Goal: Task Accomplishment & Management: Use online tool/utility

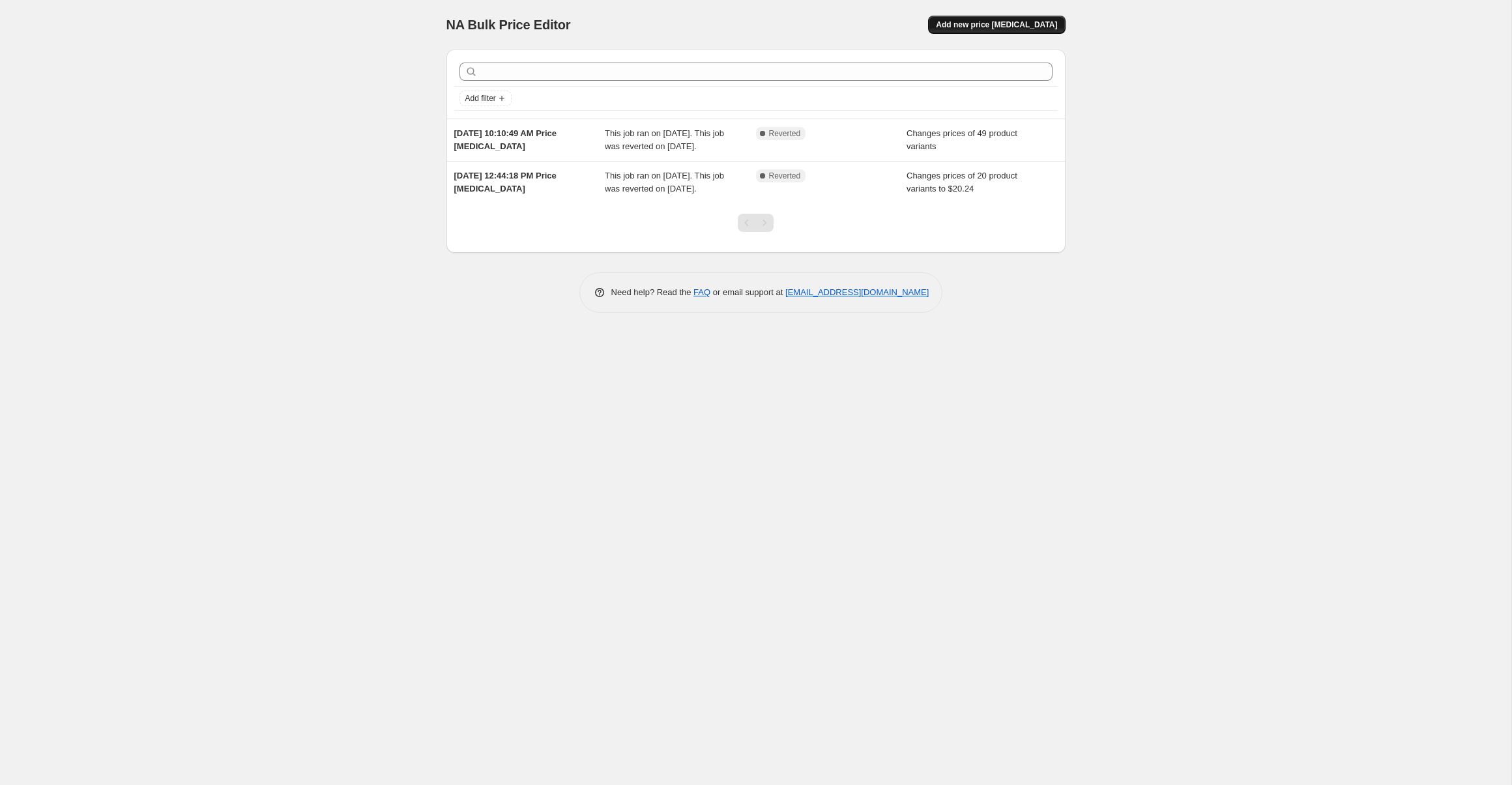
click at [1014, 24] on span "Add new price [MEDICAL_DATA]" at bounding box center [996, 25] width 121 height 11
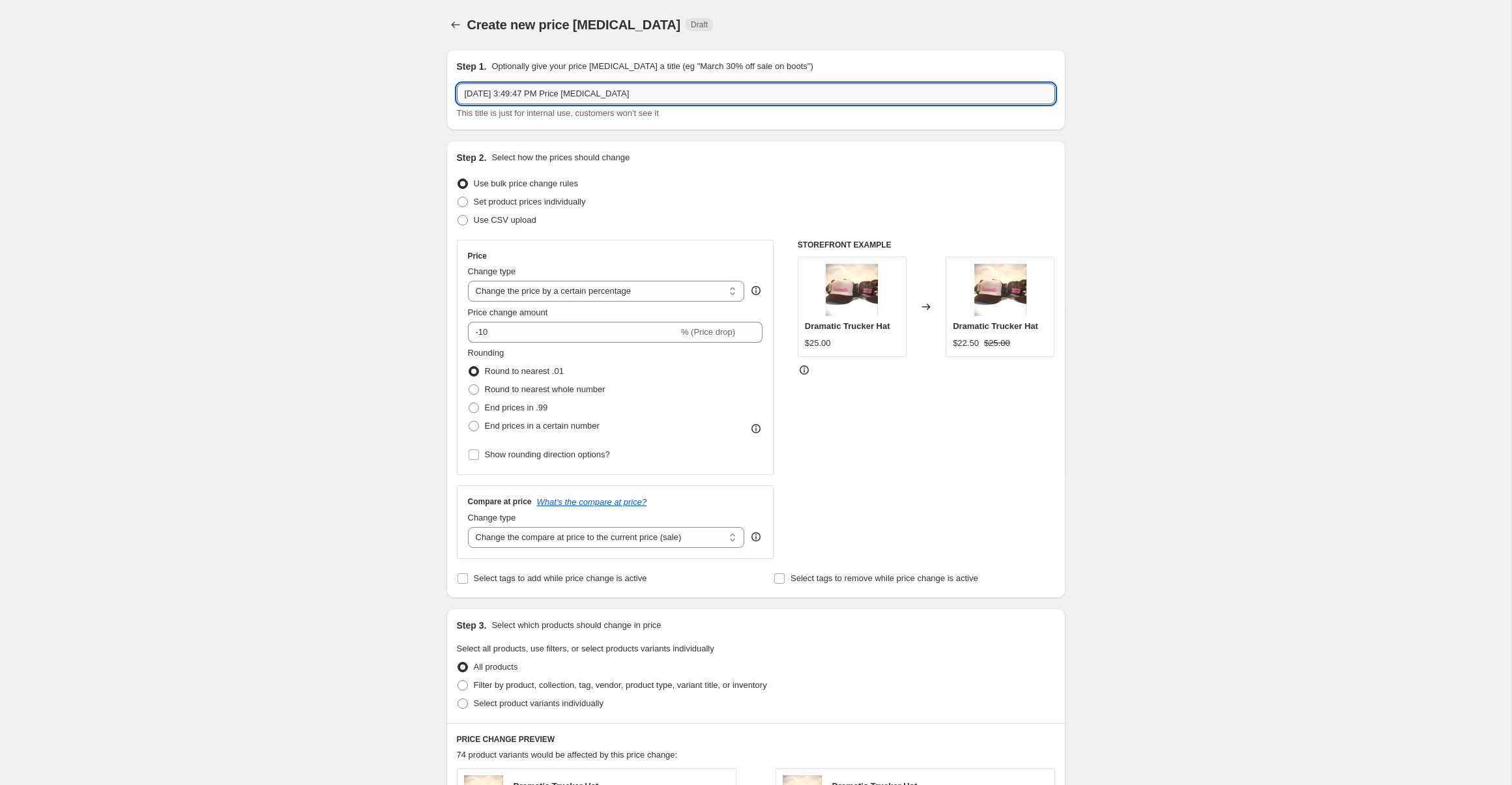
click at [541, 99] on input "[DATE] 3:49:47 PM Price [MEDICAL_DATA]" at bounding box center [756, 94] width 598 height 21
click at [550, 287] on select "Change the price to a certain amount Change the price by a certain amount Chang…" at bounding box center [606, 291] width 277 height 21
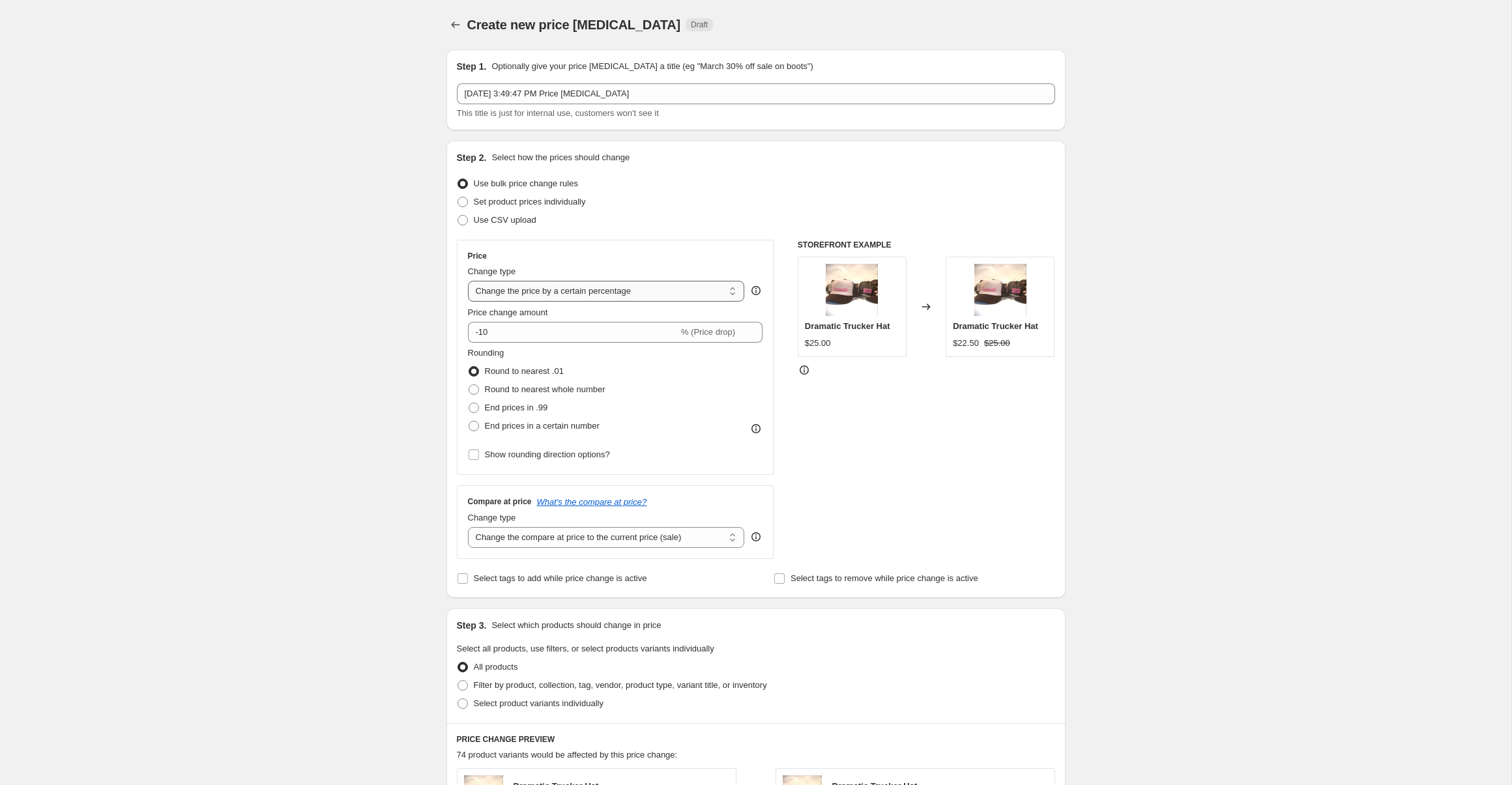
select select "to"
click at [468, 280] on select "Change the price to a certain amount Change the price by a certain amount Chang…" at bounding box center [606, 291] width 277 height 21
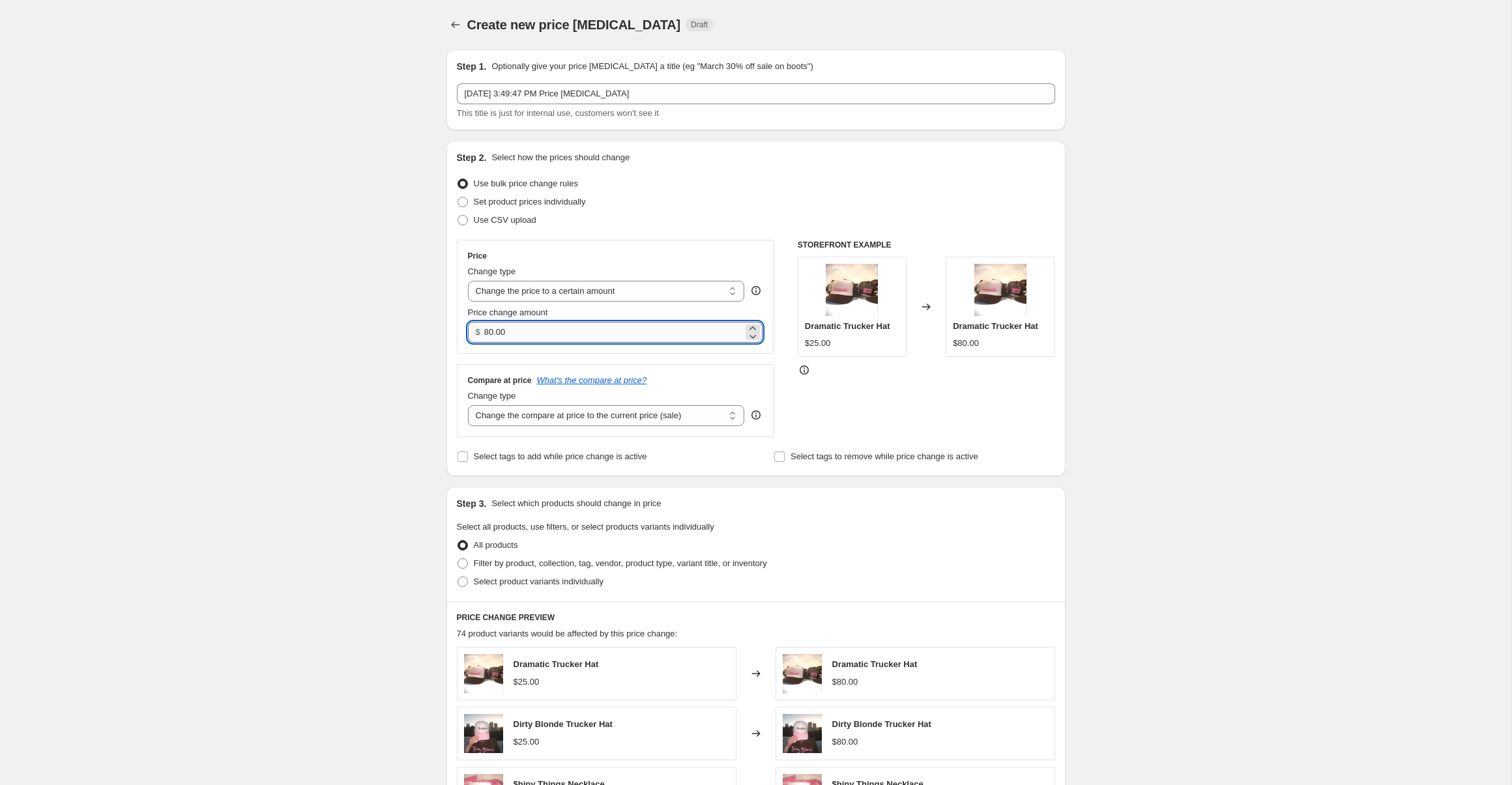
click at [552, 336] on input "80.00" at bounding box center [614, 332] width 259 height 21
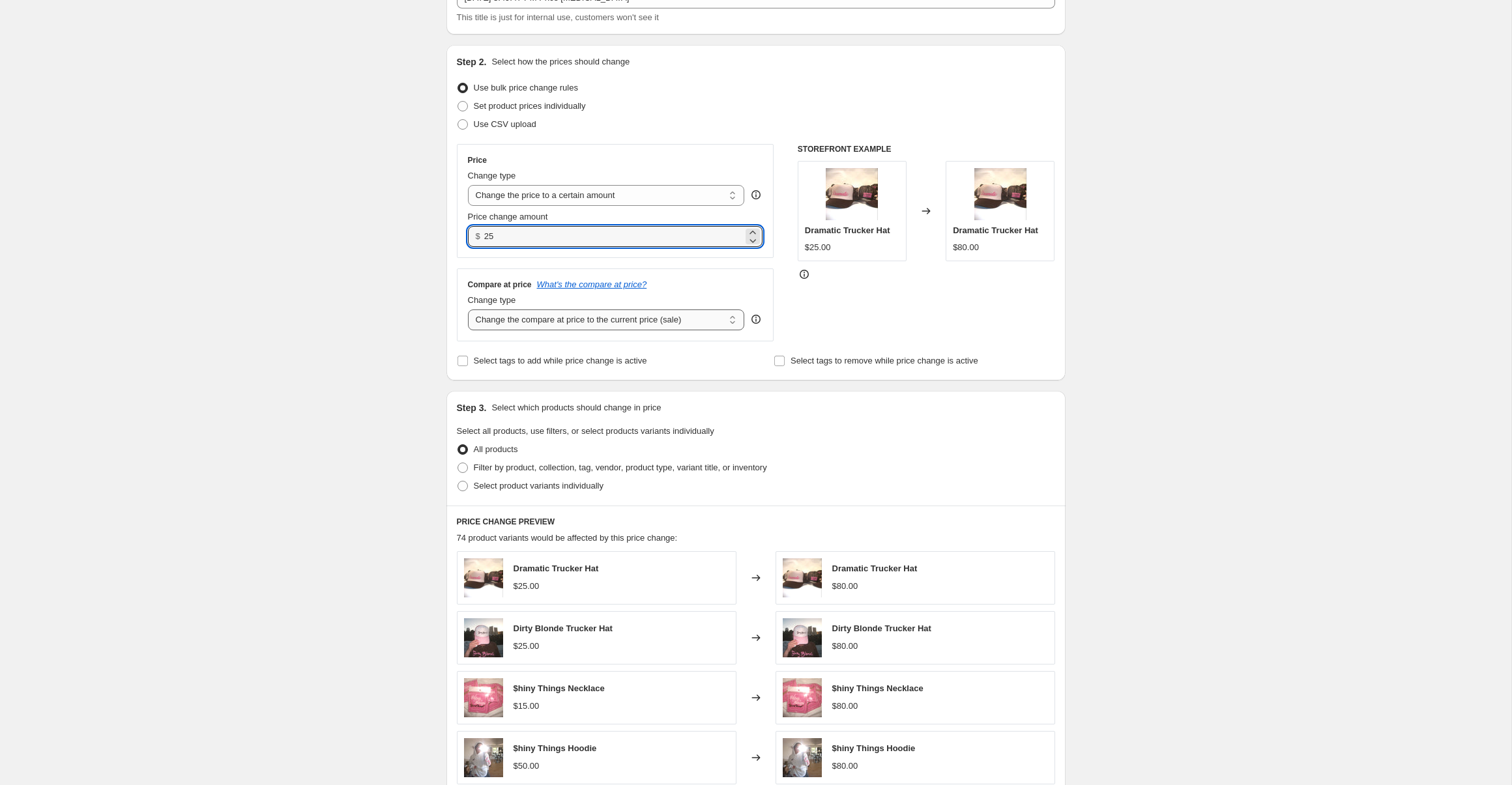
scroll to position [116, 0]
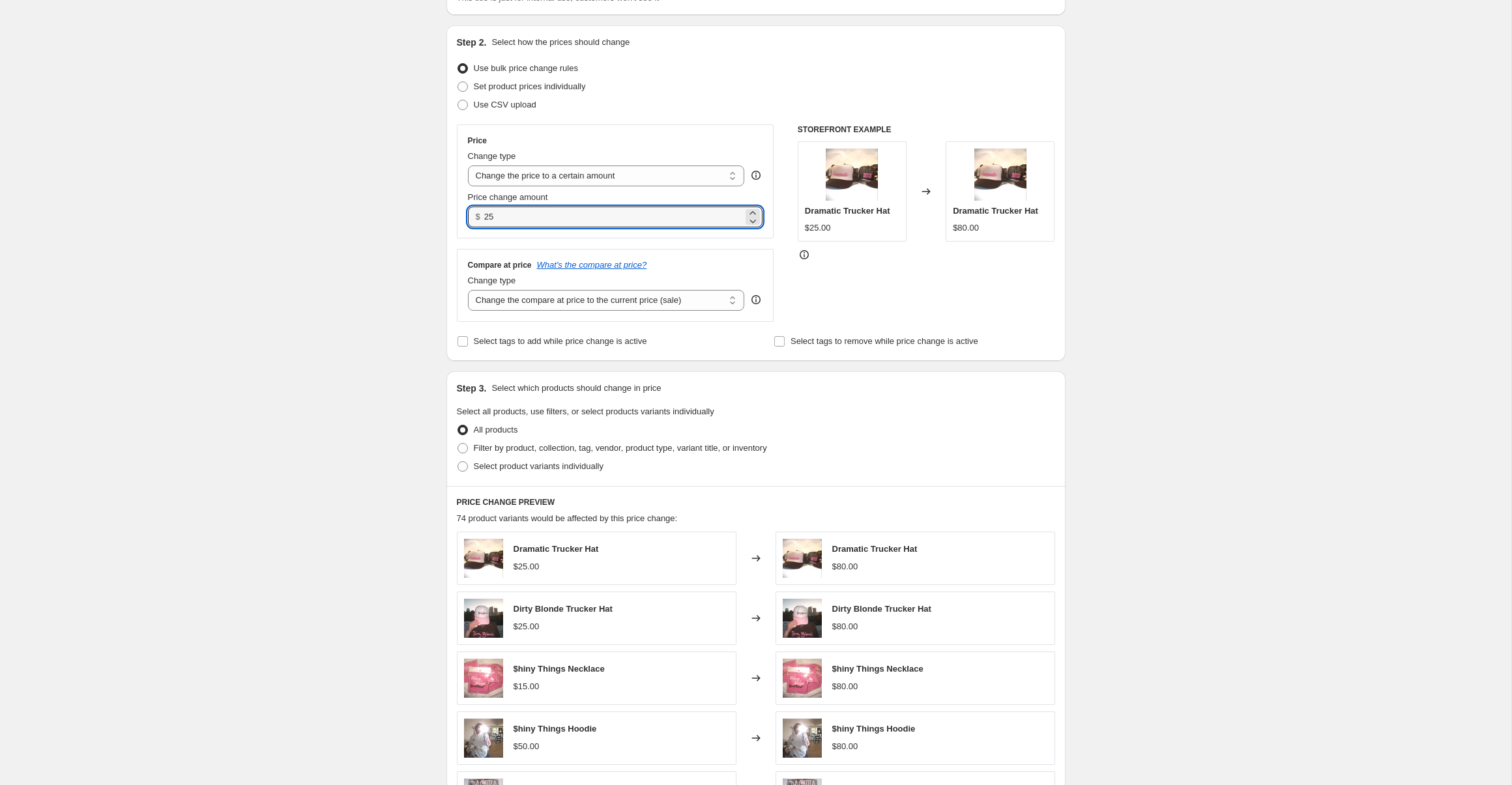
type input "25.00"
click at [507, 466] on span "Select product variants individually" at bounding box center [538, 466] width 129 height 10
click at [458, 462] on input "Select product variants individually" at bounding box center [457, 461] width 1 height 1
radio input "true"
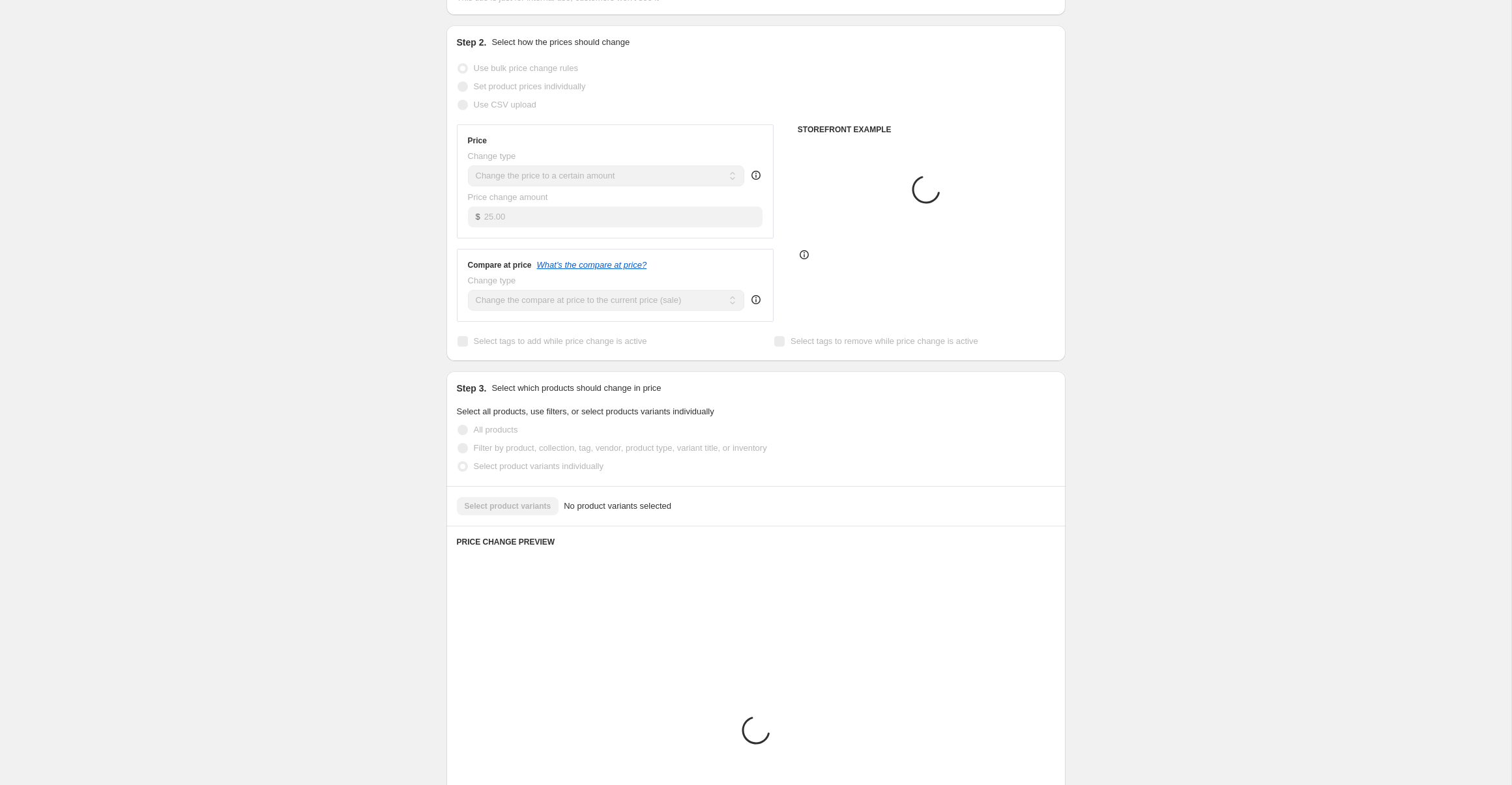
scroll to position [107, 0]
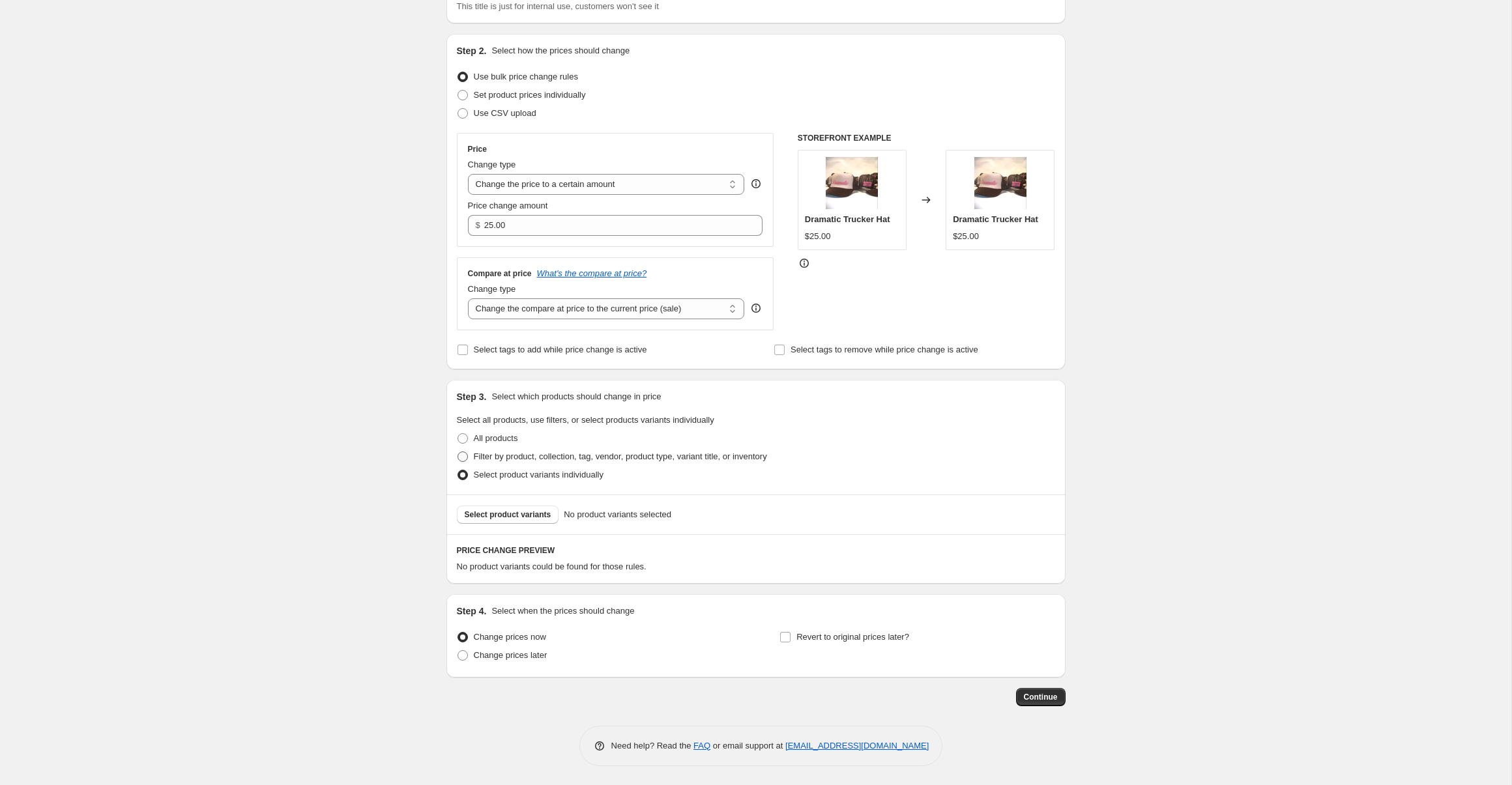
click at [507, 452] on span "Filter by product, collection, tag, vendor, product type, variant title, or inv…" at bounding box center [620, 456] width 293 height 10
click at [458, 452] on input "Filter by product, collection, tag, vendor, product type, variant title, or inv…" at bounding box center [457, 451] width 1 height 1
radio input "true"
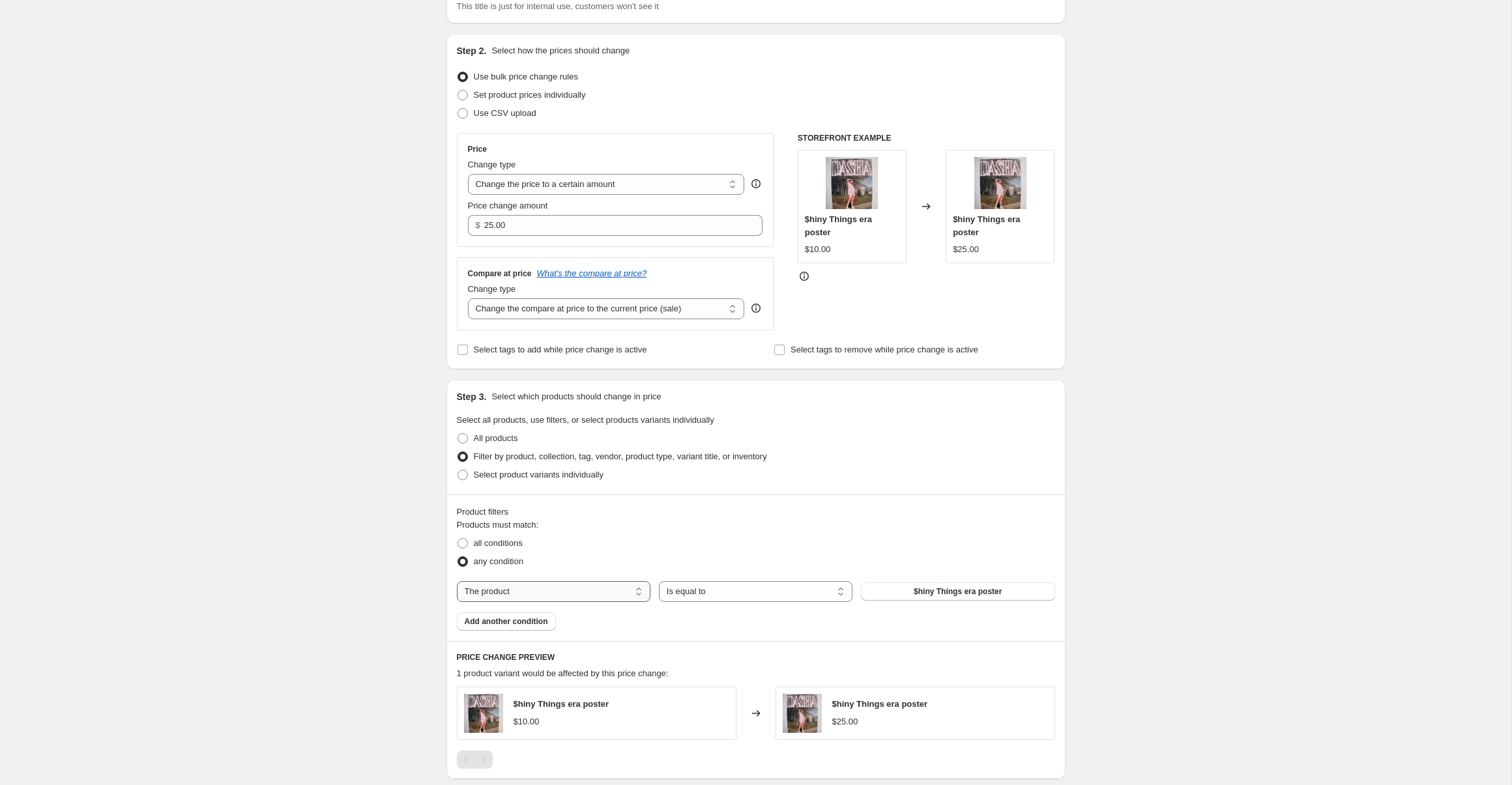
click at [562, 601] on select "The product The product's collection The product's tag The product's vendor The…" at bounding box center [553, 592] width 194 height 21
select select "collection"
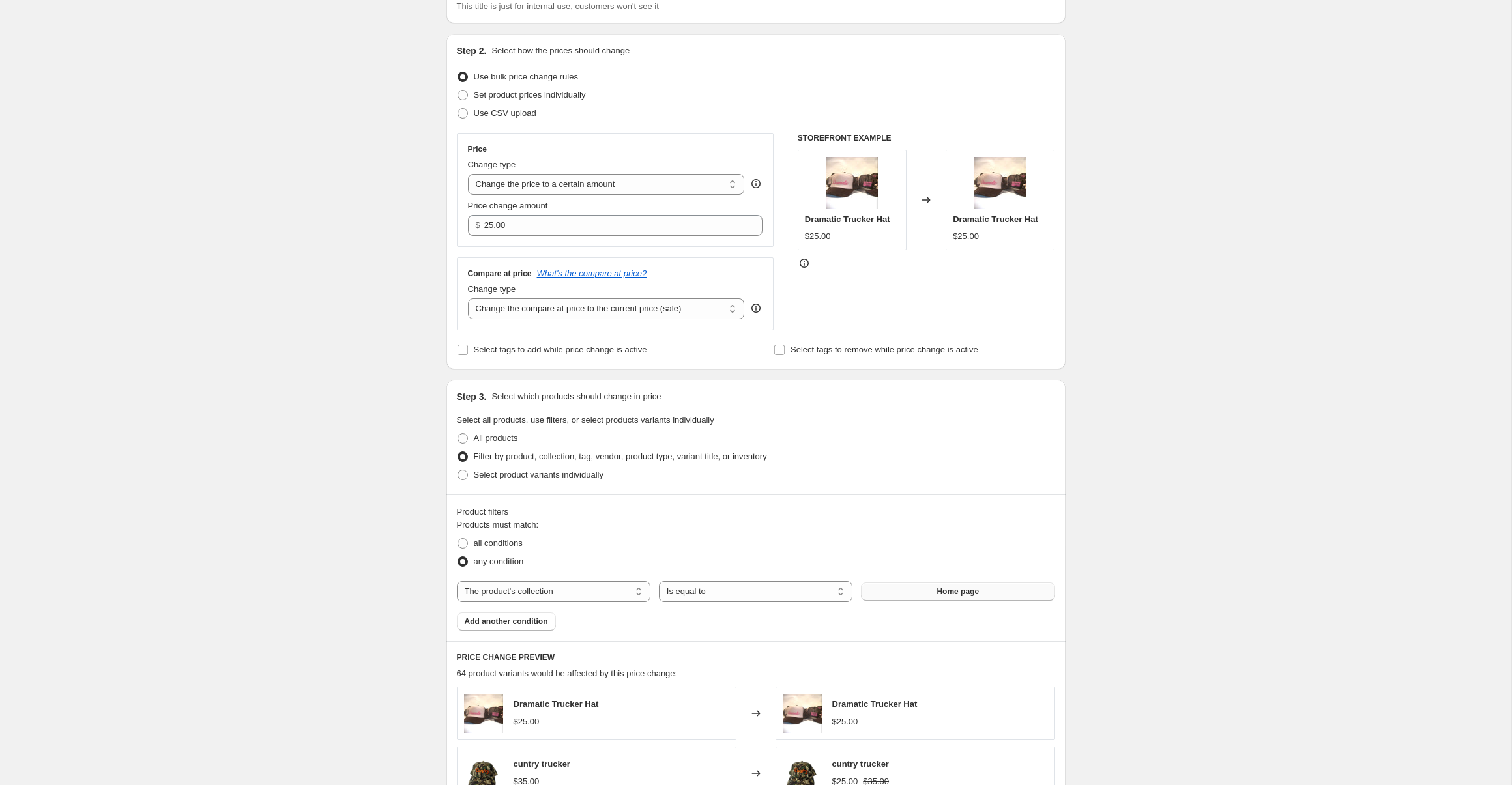
click at [913, 587] on button "Home page" at bounding box center [957, 592] width 194 height 18
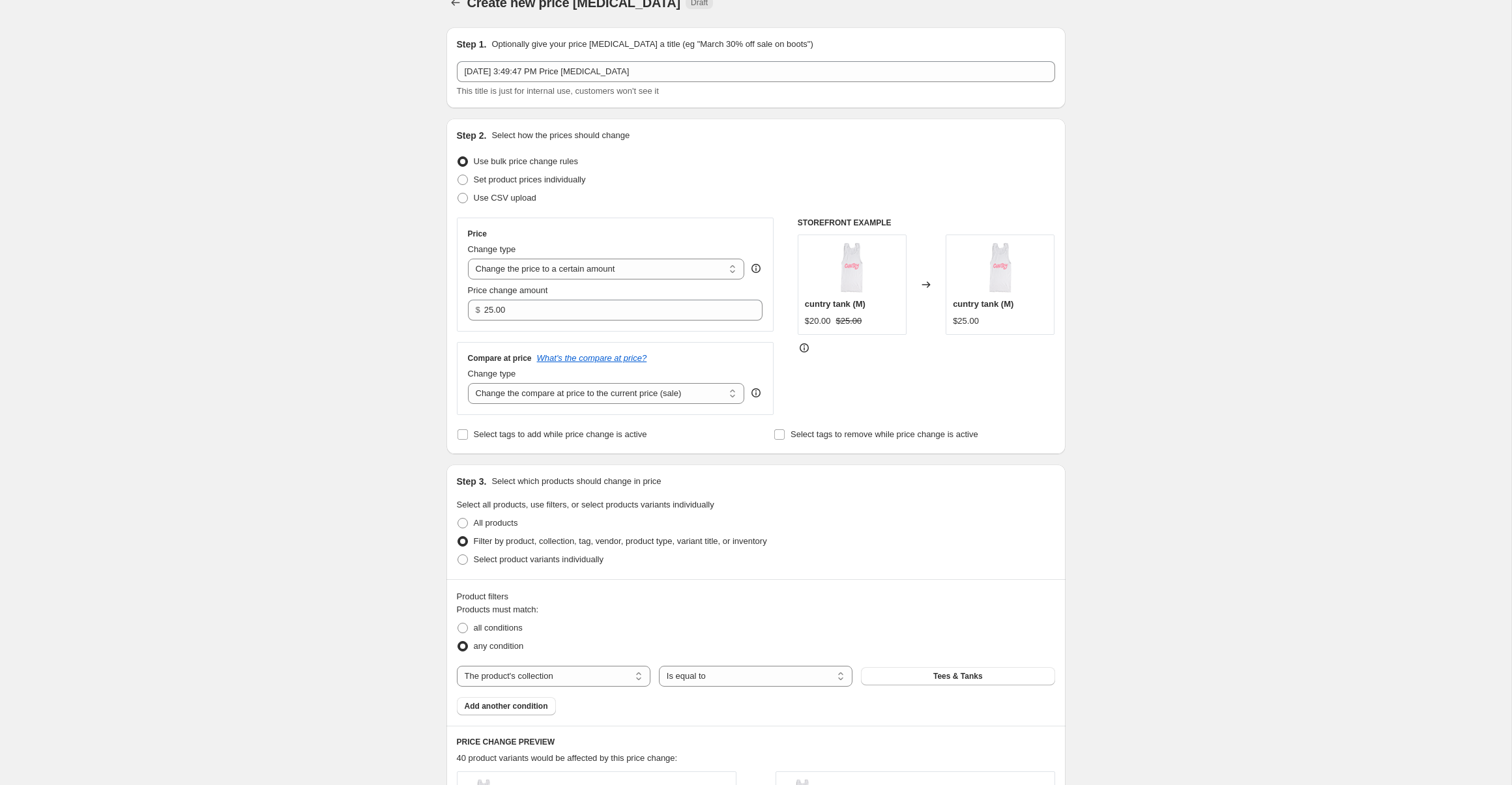
scroll to position [388, 0]
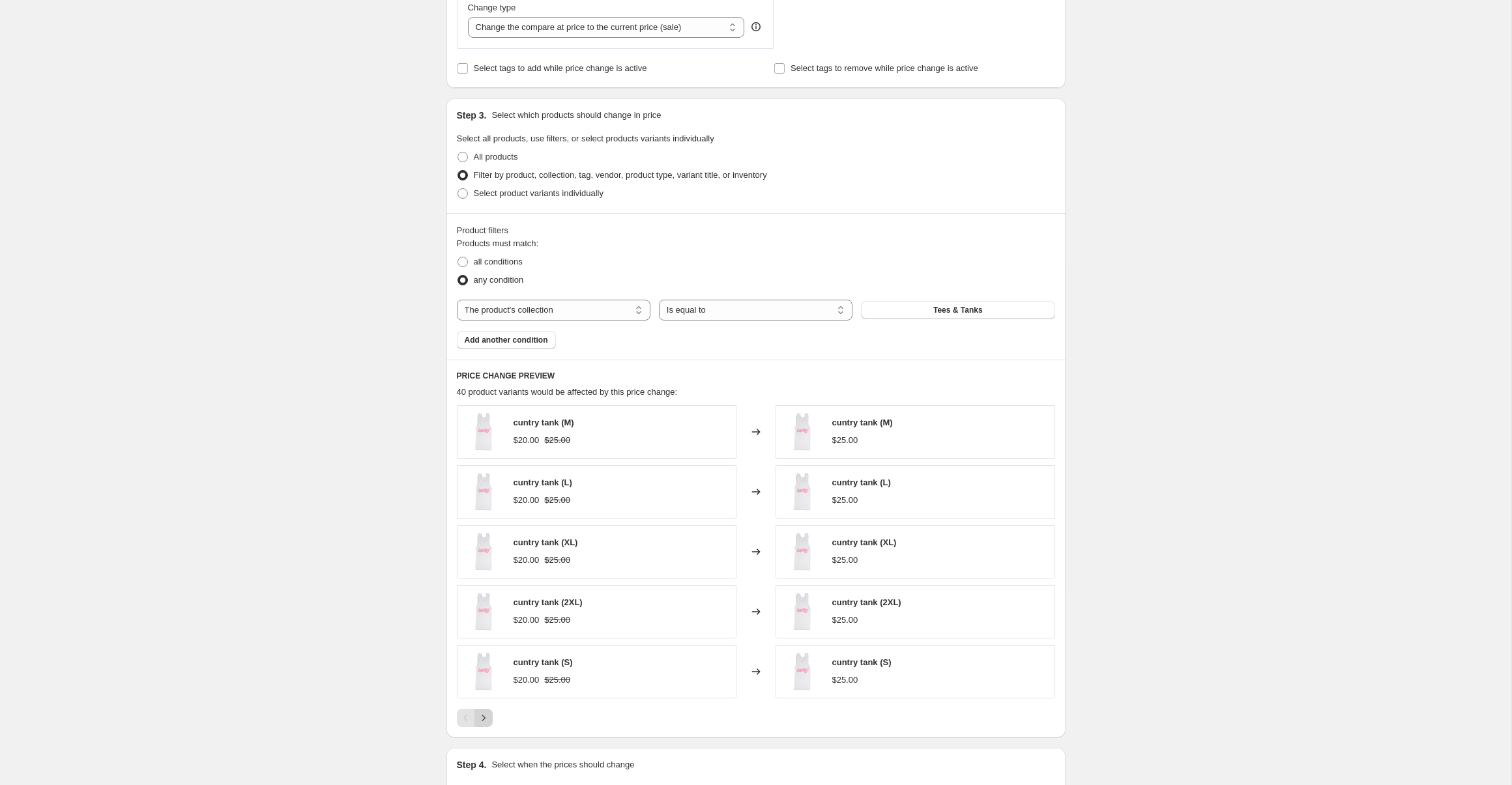
click at [483, 721] on icon "Next" at bounding box center [484, 718] width 13 height 13
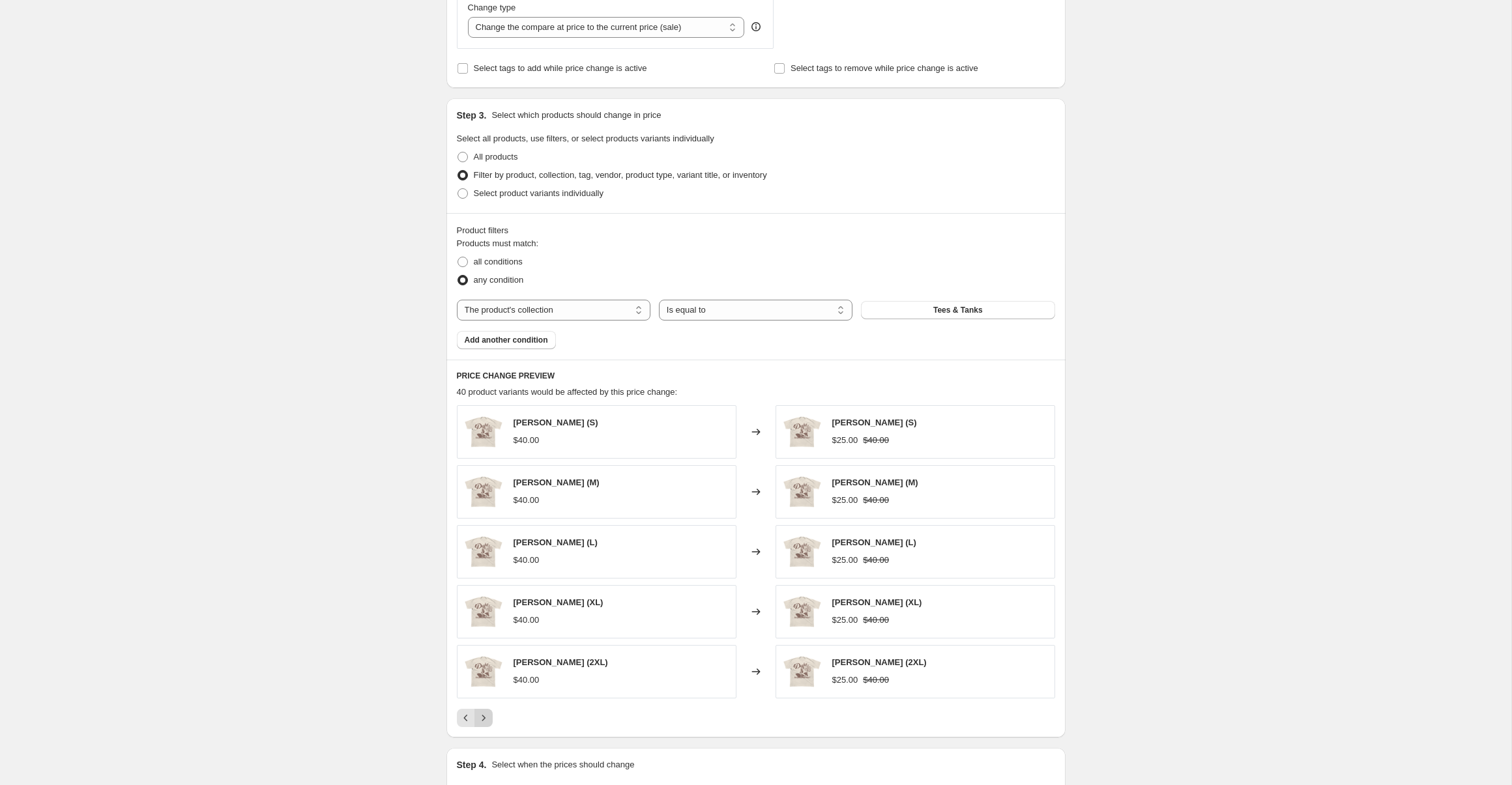
click at [477, 721] on icon "Next" at bounding box center [484, 718] width 13 height 13
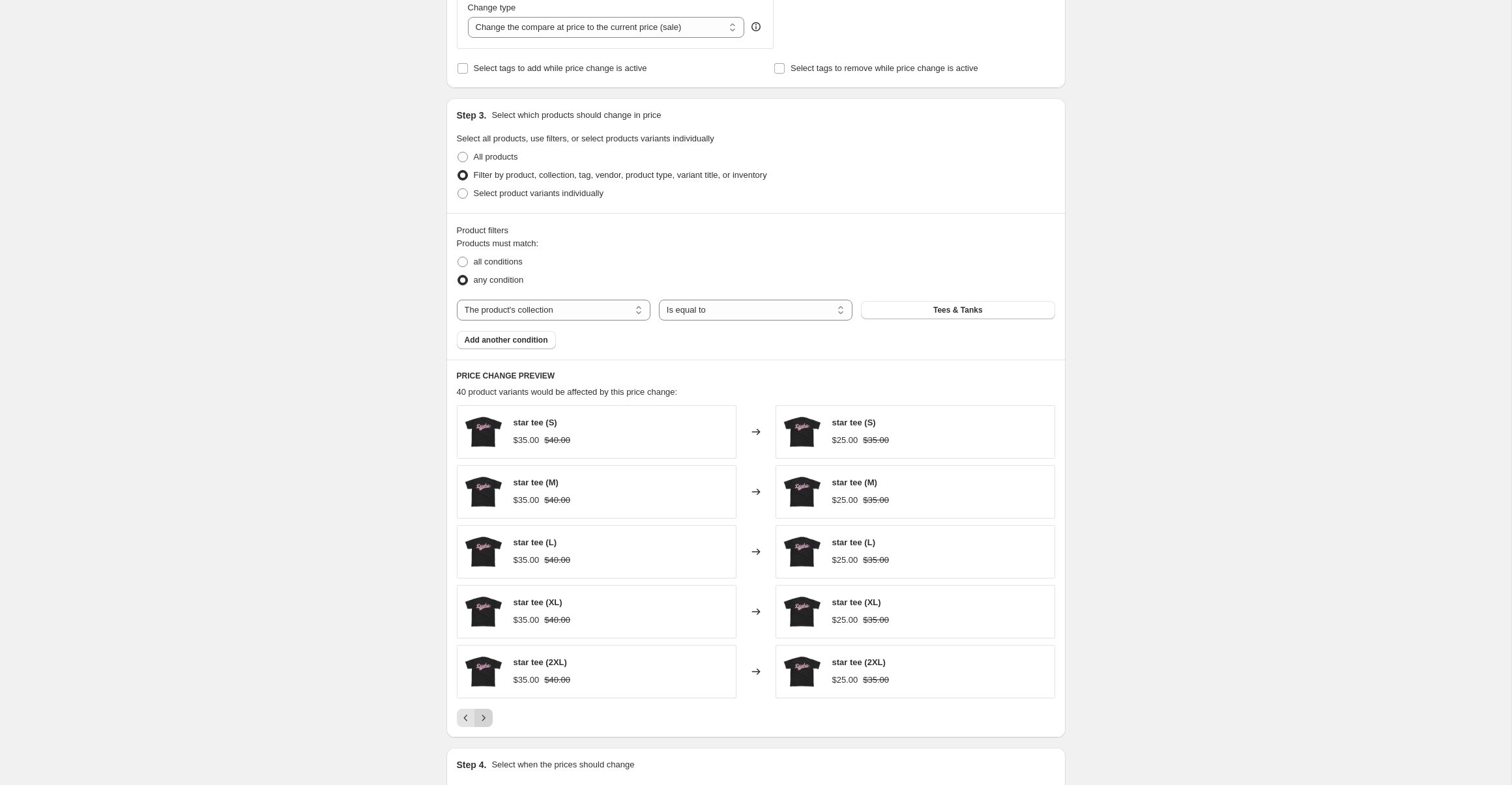
click at [482, 722] on icon "Next" at bounding box center [484, 718] width 13 height 13
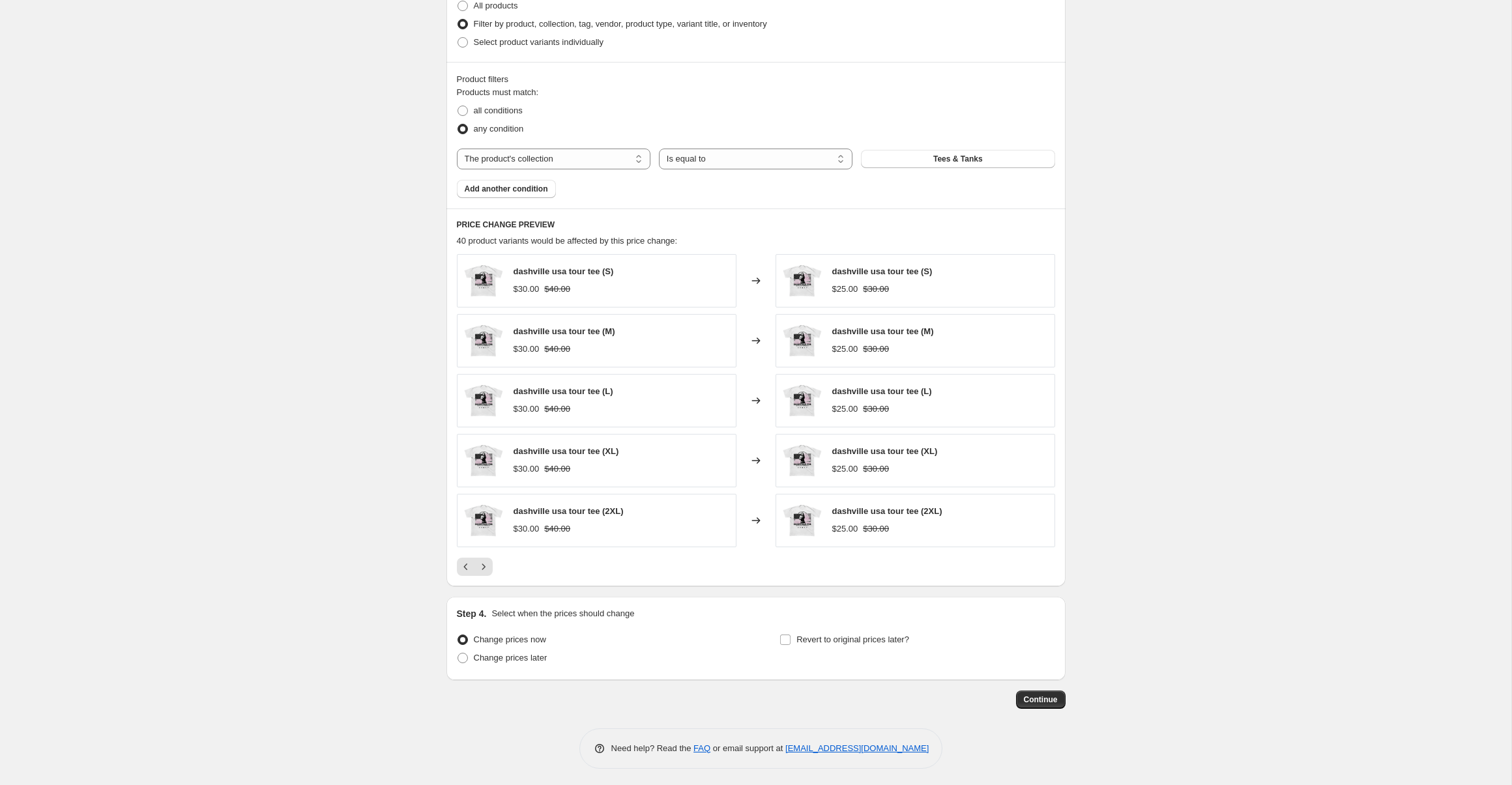
scroll to position [542, 0]
click at [520, 653] on span "Change prices later" at bounding box center [511, 655] width 74 height 10
click at [458, 651] on input "Change prices later" at bounding box center [457, 650] width 1 height 1
radio input "true"
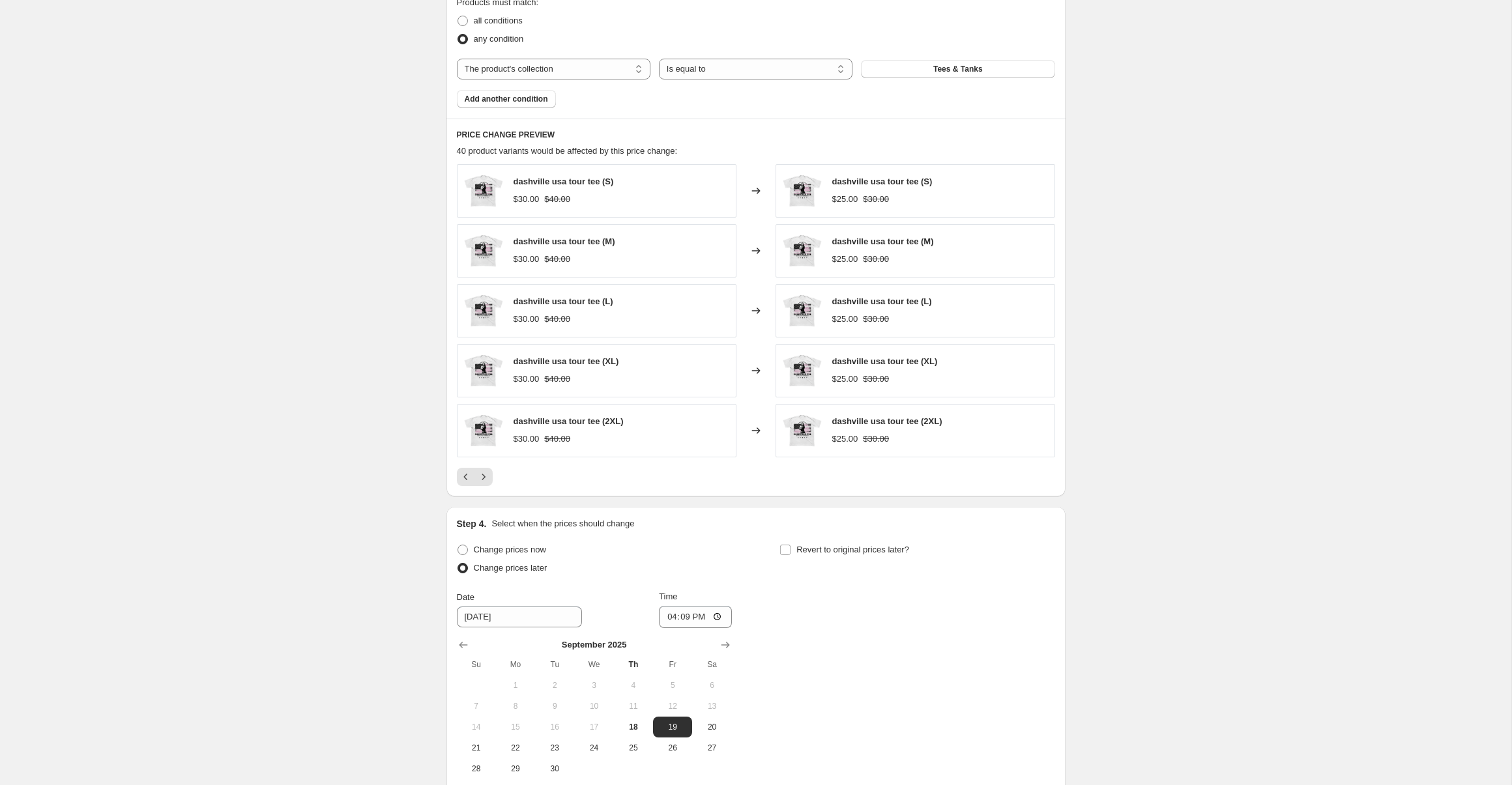
scroll to position [753, 0]
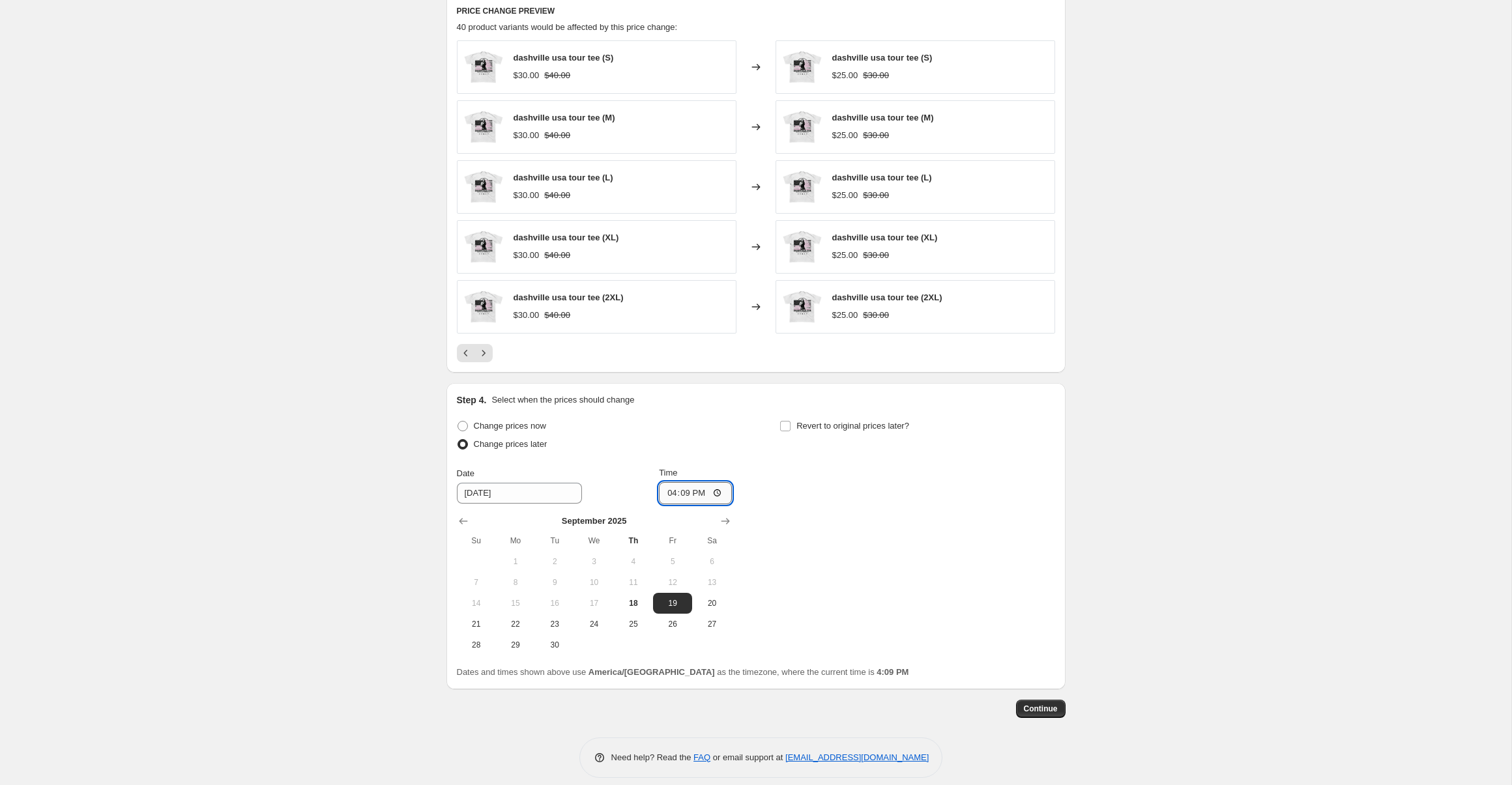
click at [698, 490] on input "16:09" at bounding box center [695, 493] width 73 height 22
click at [660, 492] on input "04:09" at bounding box center [695, 493] width 73 height 22
click at [668, 492] on input "04:09" at bounding box center [695, 493] width 73 height 22
type input "08:09"
click at [838, 425] on span "Revert to original prices later?" at bounding box center [853, 426] width 113 height 10
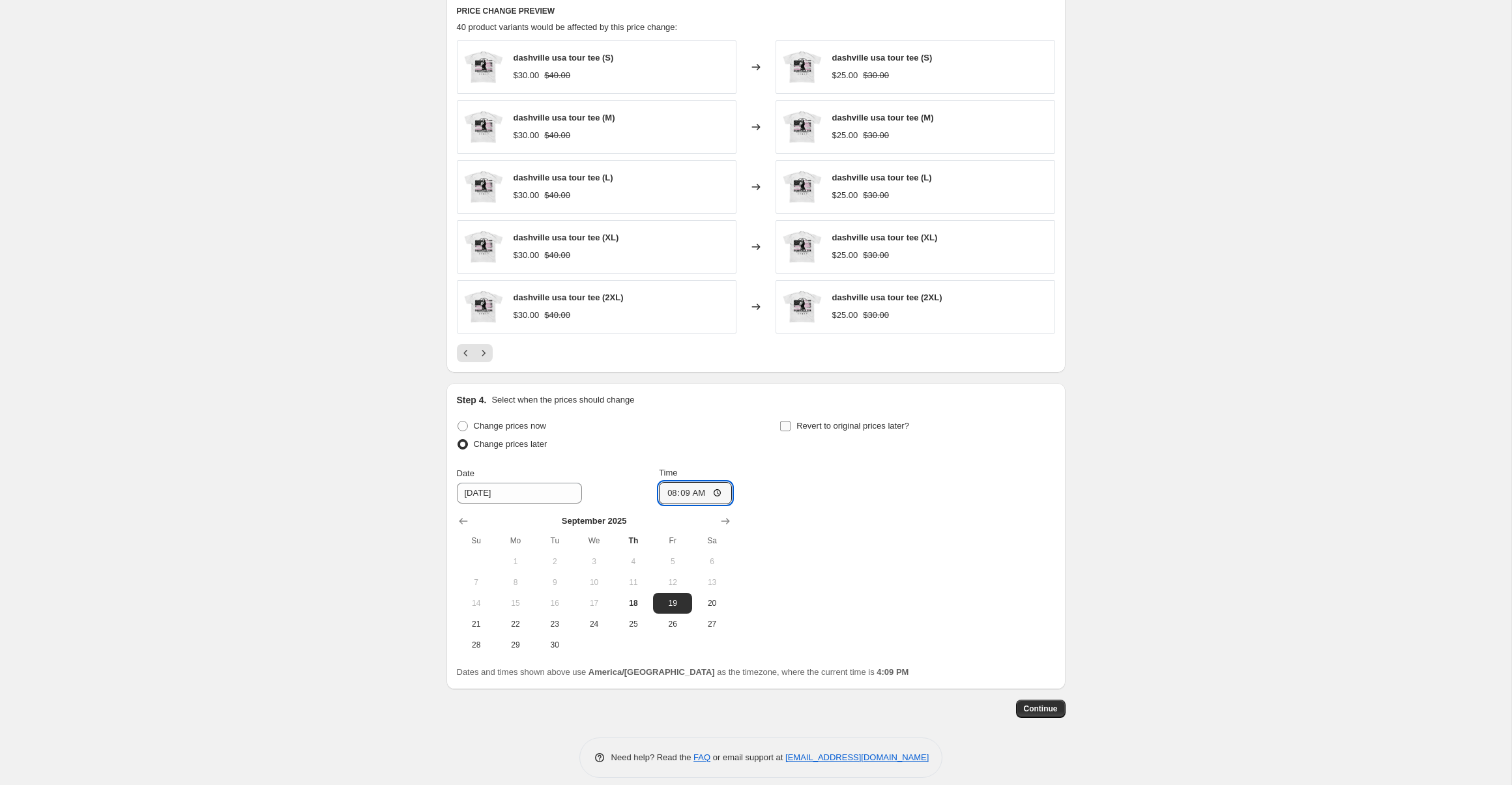
click at [790, 425] on input "Revert to original prices later?" at bounding box center [785, 426] width 11 height 11
checkbox input "true"
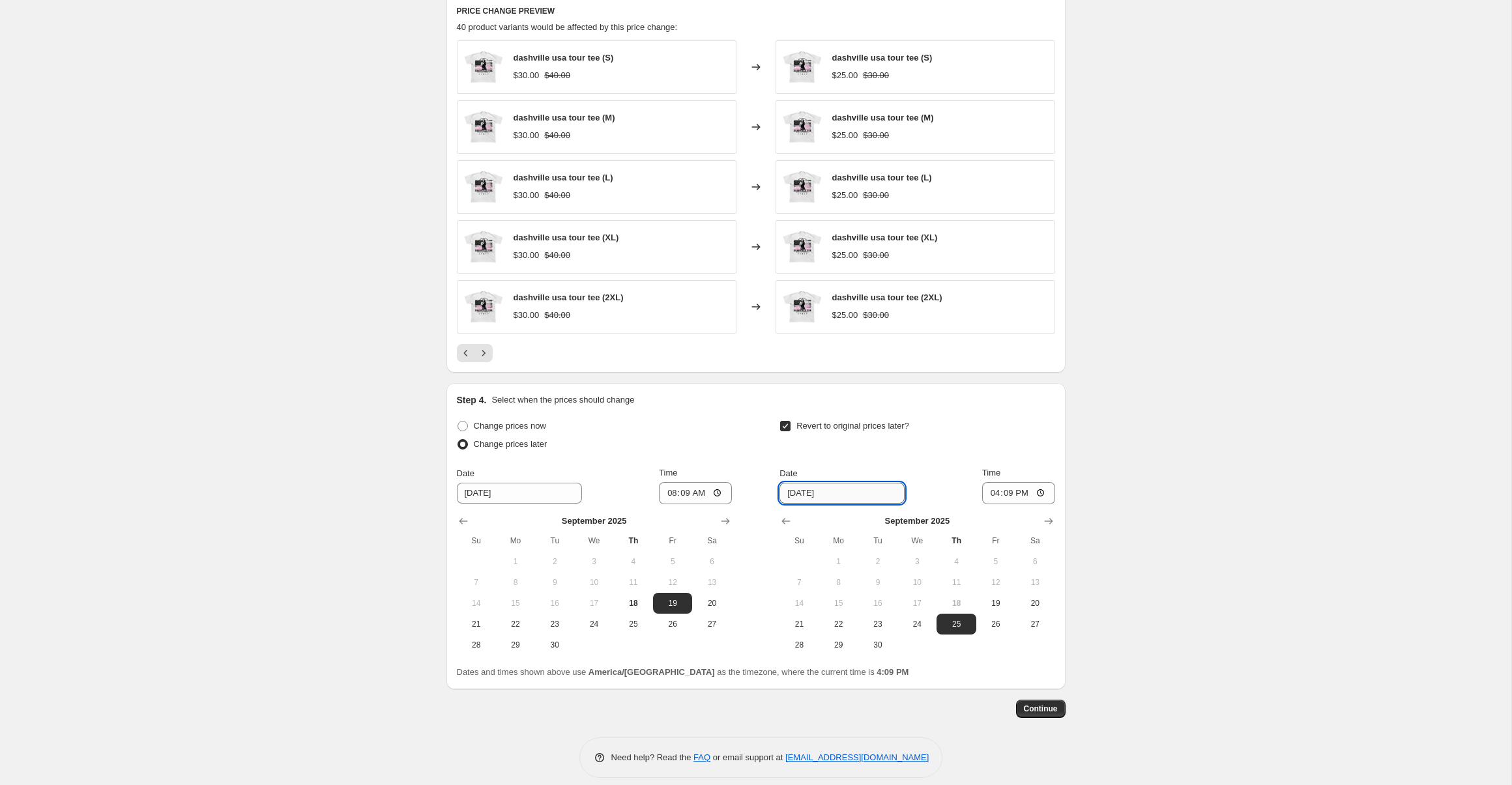
click at [838, 492] on input "[DATE]" at bounding box center [842, 493] width 125 height 21
click at [886, 631] on button "23" at bounding box center [877, 624] width 39 height 21
type input "[DATE]"
click at [994, 494] on input "16:09" at bounding box center [1018, 493] width 73 height 22
click at [1019, 495] on input "21:09" at bounding box center [1018, 493] width 73 height 22
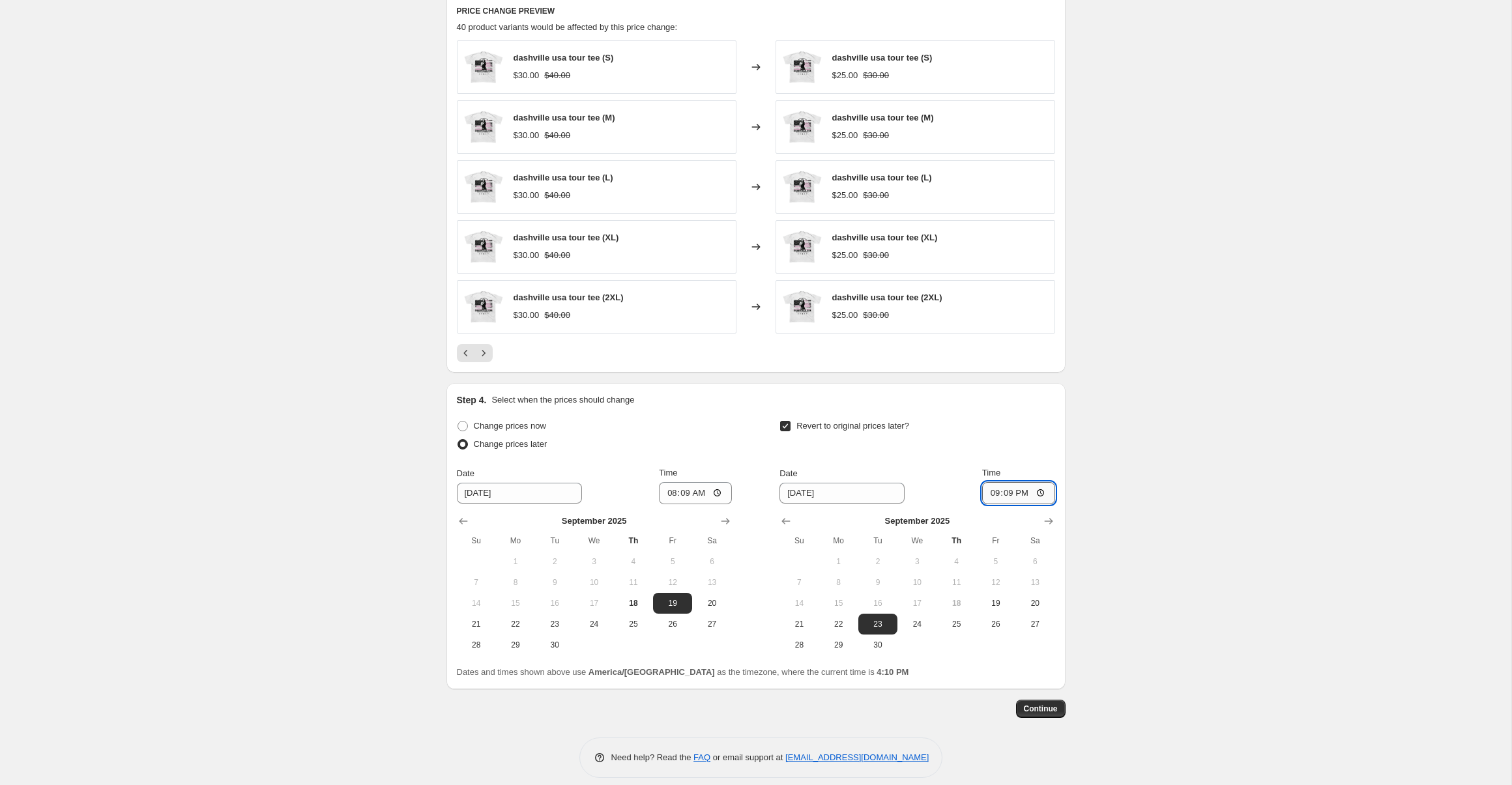
type input "09:09"
click at [1056, 706] on span "Continue" at bounding box center [1041, 709] width 34 height 11
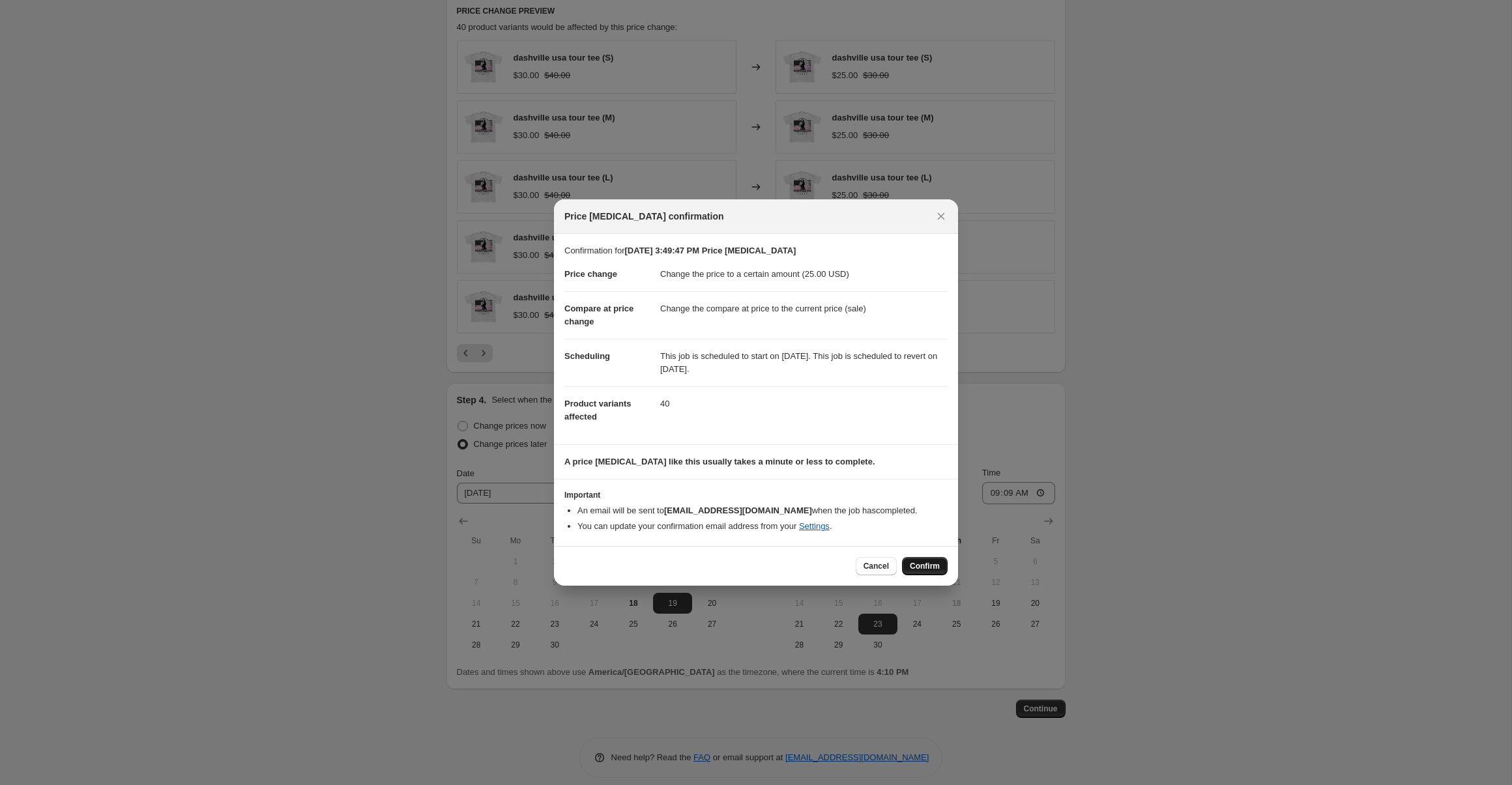
click at [917, 560] on button "Confirm" at bounding box center [924, 566] width 45 height 18
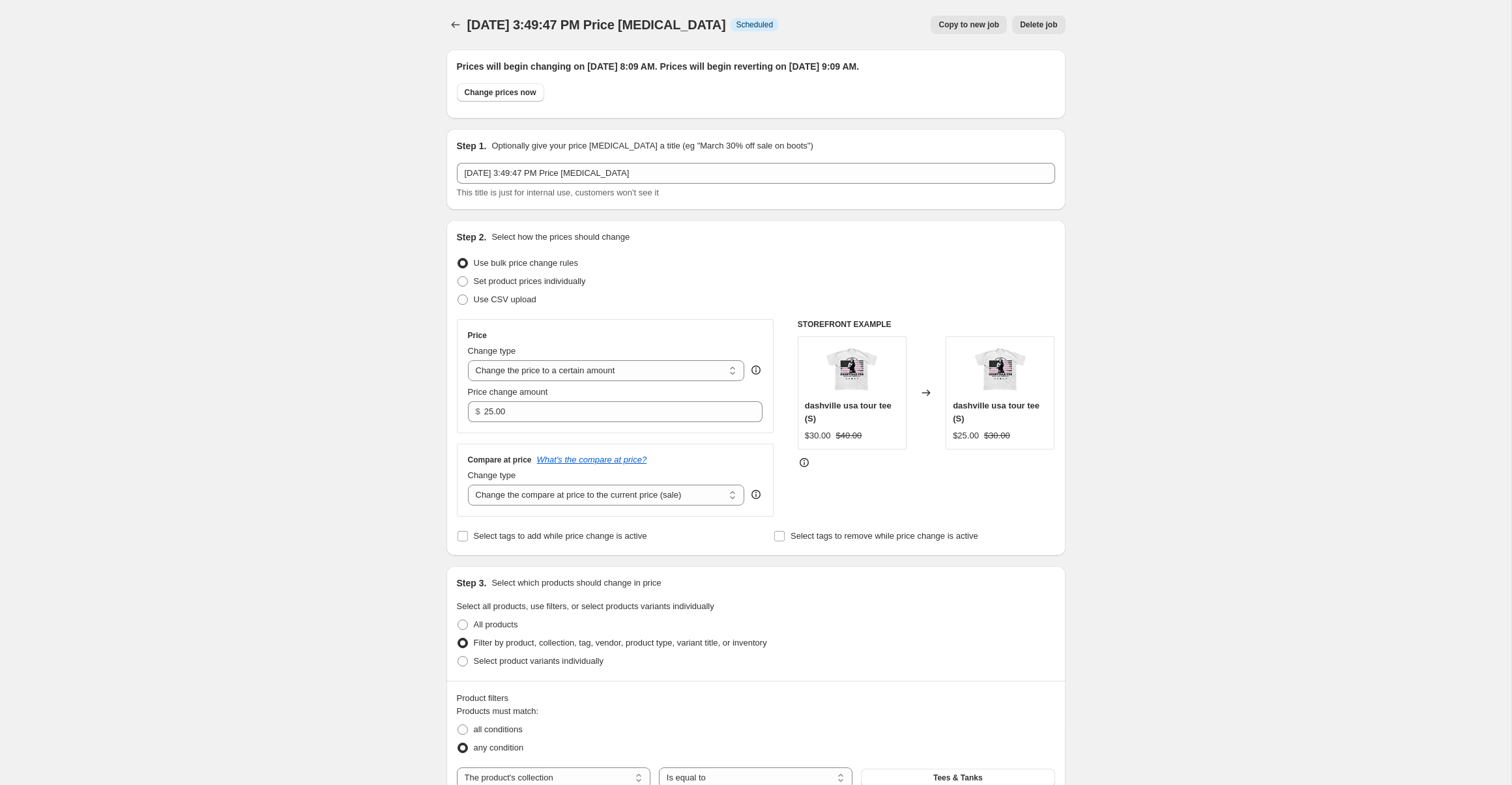
click at [451, 35] on div "[DATE] 3:49:47 PM Price [MEDICAL_DATA]. This page is ready [DATE] 3:49:47 PM Pr…" at bounding box center [756, 24] width 619 height 49
click at [451, 23] on icon "Price change jobs" at bounding box center [455, 25] width 13 height 13
